Goal: Task Accomplishment & Management: Use online tool/utility

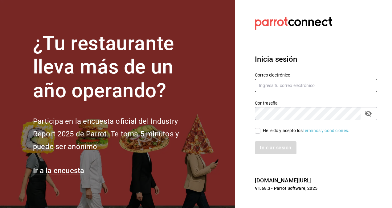
click at [282, 82] on input "text" at bounding box center [316, 85] width 122 height 13
type input "[PERSON_NAME][EMAIL_ADDRESS][PERSON_NAME][DOMAIN_NAME]"
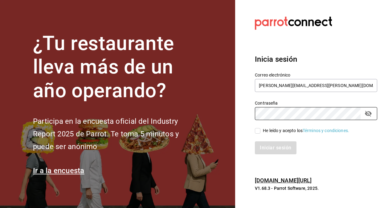
click at [258, 130] on input "He leído y acepto los Términos y condiciones." at bounding box center [258, 131] width 6 height 6
checkbox input "true"
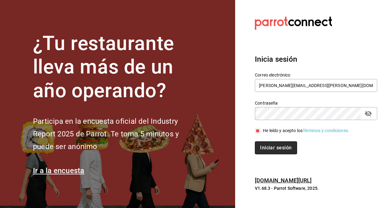
click at [264, 147] on button "Iniciar sesión" at bounding box center [276, 147] width 42 height 13
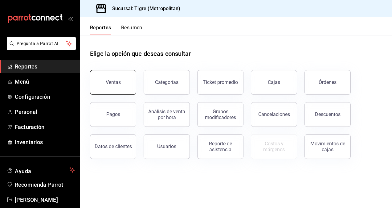
click at [114, 79] on button "Ventas" at bounding box center [113, 82] width 46 height 25
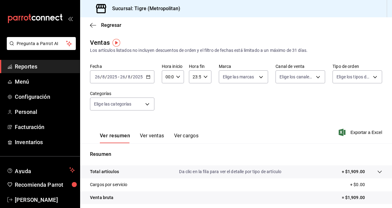
click at [35, 67] on span "Reportes" at bounding box center [45, 66] width 60 height 8
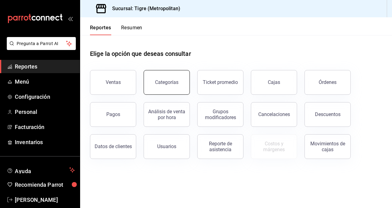
click at [159, 85] on div "Categorías" at bounding box center [166, 82] width 23 height 6
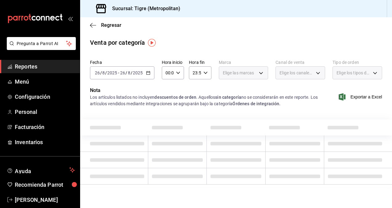
click at [260, 75] on div "Elige las marcas" at bounding box center [244, 72] width 50 height 13
click at [148, 72] on icon "button" at bounding box center [148, 73] width 4 height 4
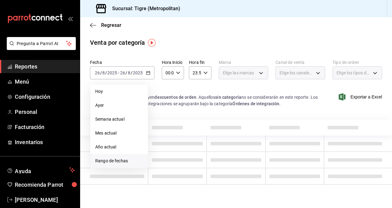
click at [112, 161] on span "Rango de fechas" at bounding box center [119, 161] width 48 height 6
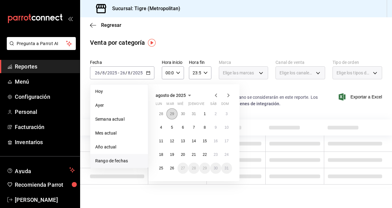
click at [168, 113] on button "29" at bounding box center [172, 113] width 11 height 11
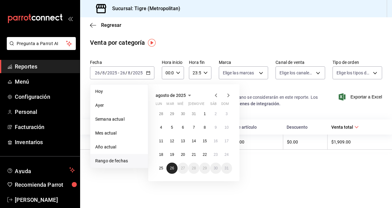
click at [172, 168] on abbr "26" at bounding box center [172, 168] width 4 height 4
click at [172, 115] on abbr "29" at bounding box center [172, 114] width 4 height 4
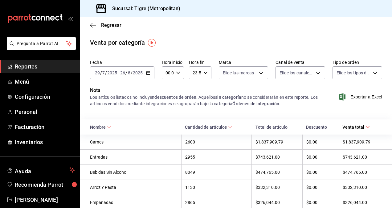
click at [27, 65] on span "Reportes" at bounding box center [45, 66] width 60 height 8
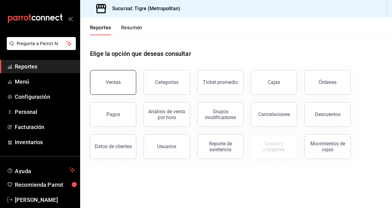
click at [107, 82] on div "Ventas" at bounding box center [113, 82] width 15 height 6
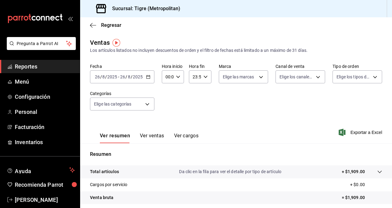
click at [150, 76] on icon "button" at bounding box center [148, 77] width 4 height 4
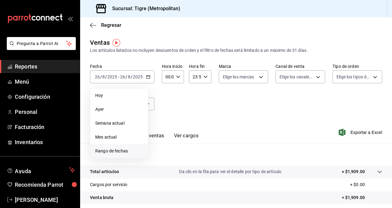
click at [117, 153] on span "Rango de fechas" at bounding box center [119, 151] width 48 height 6
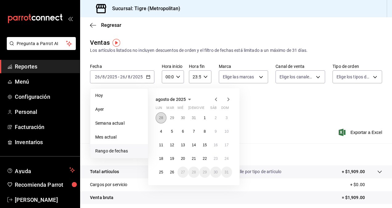
click at [163, 117] on abbr "28" at bounding box center [161, 118] width 4 height 4
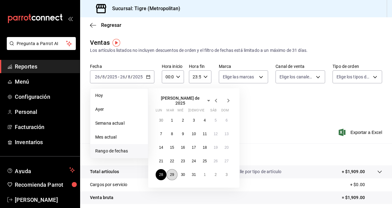
click at [173, 172] on abbr "29" at bounding box center [172, 174] width 4 height 4
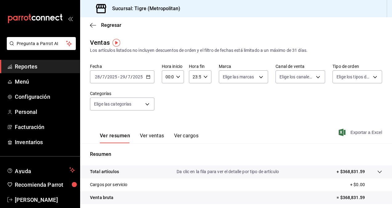
click at [363, 133] on span "Exportar a Excel" at bounding box center [361, 132] width 42 height 7
click at [147, 76] on icon "button" at bounding box center [148, 77] width 4 height 4
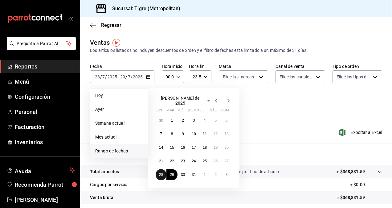
click at [160, 170] on button "28" at bounding box center [161, 174] width 11 height 11
click at [122, 152] on span "Rango de fechas" at bounding box center [119, 151] width 48 height 6
click at [229, 97] on icon "button" at bounding box center [228, 100] width 7 height 7
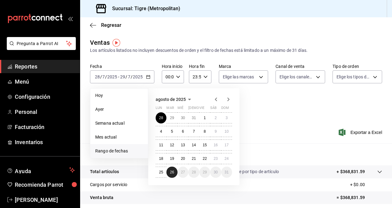
click at [171, 172] on abbr "26" at bounding box center [172, 172] width 4 height 4
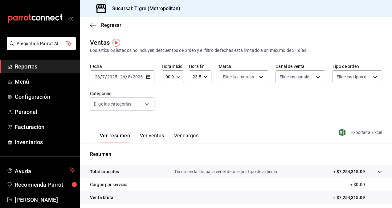
click at [358, 131] on span "Exportar a Excel" at bounding box center [361, 132] width 42 height 7
